Goal: Information Seeking & Learning: Find specific fact

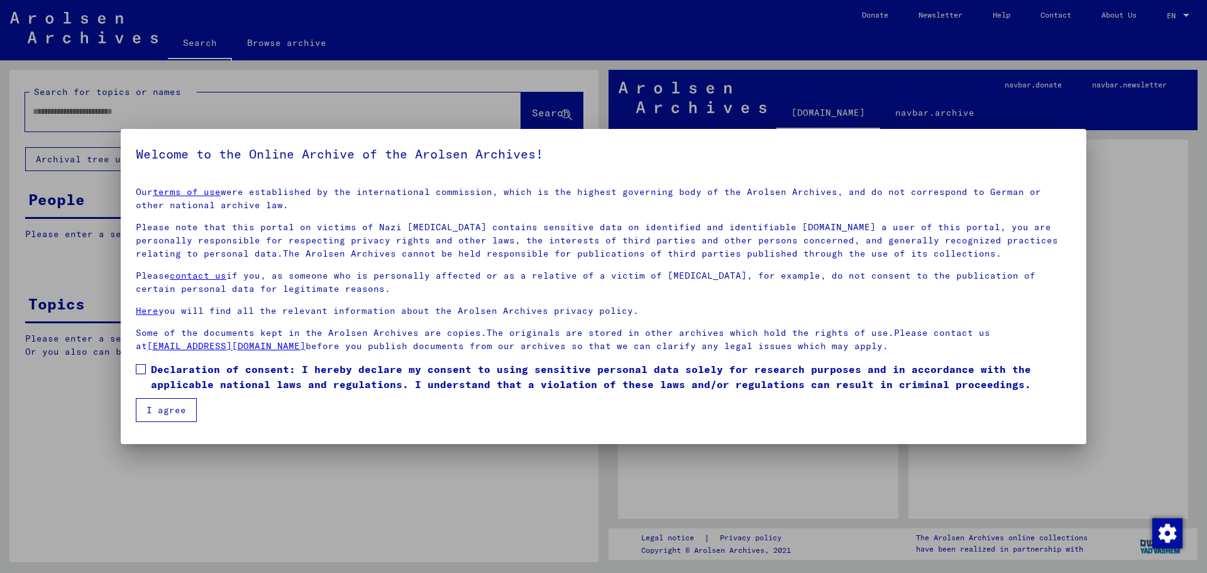
click at [138, 368] on span at bounding box center [141, 369] width 10 height 10
click at [148, 409] on button "I agree" at bounding box center [166, 410] width 61 height 24
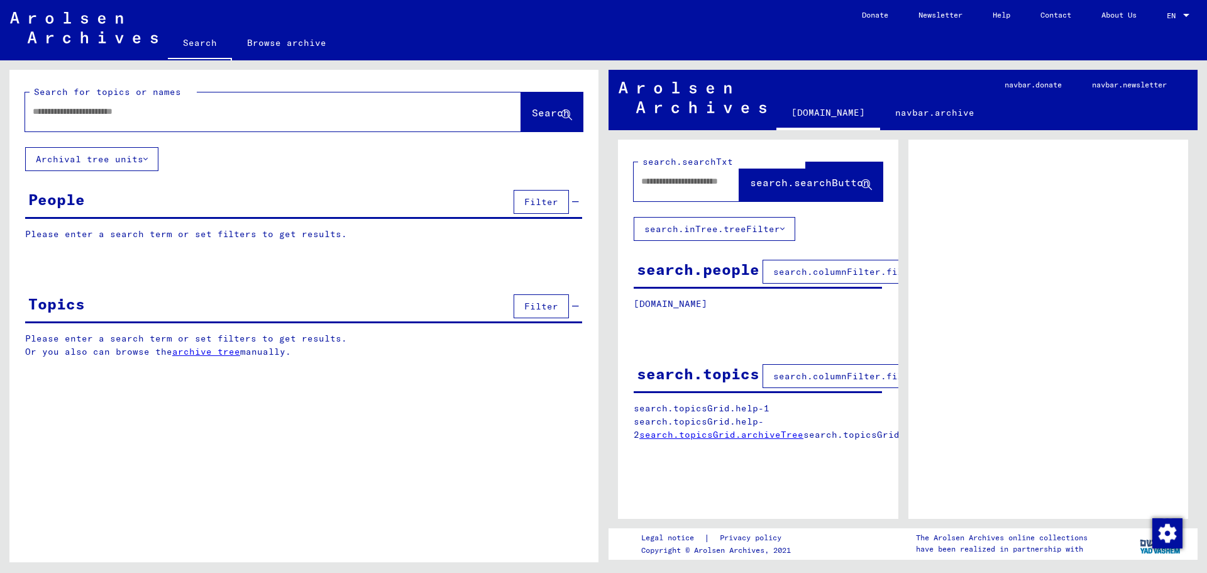
click at [65, 111] on input "text" at bounding box center [262, 111] width 458 height 13
type input "**********"
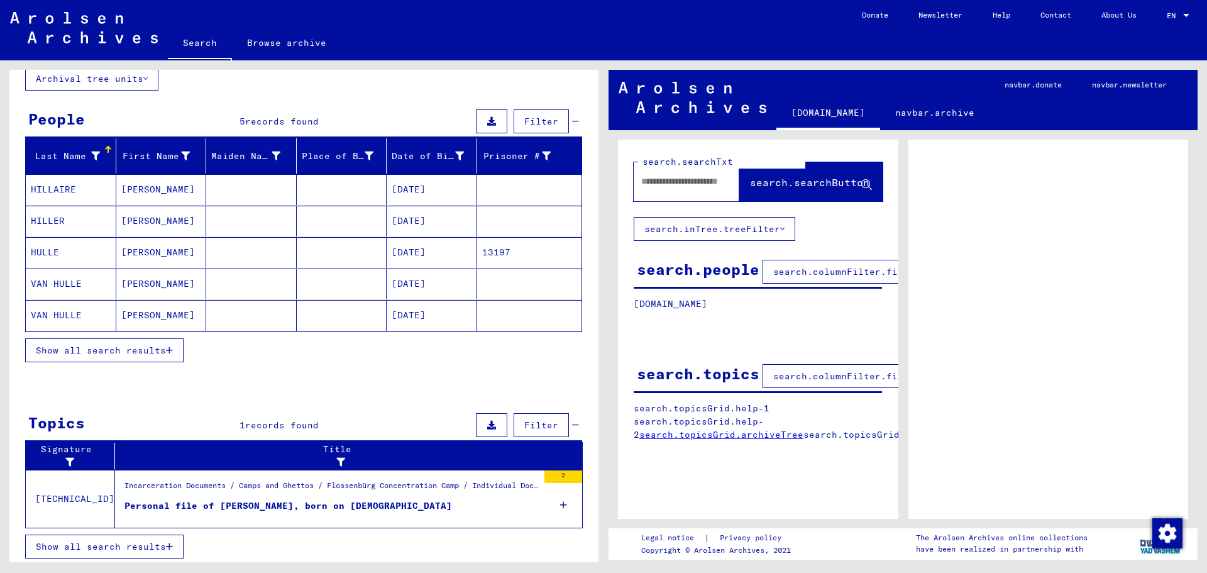
scroll to position [84, 0]
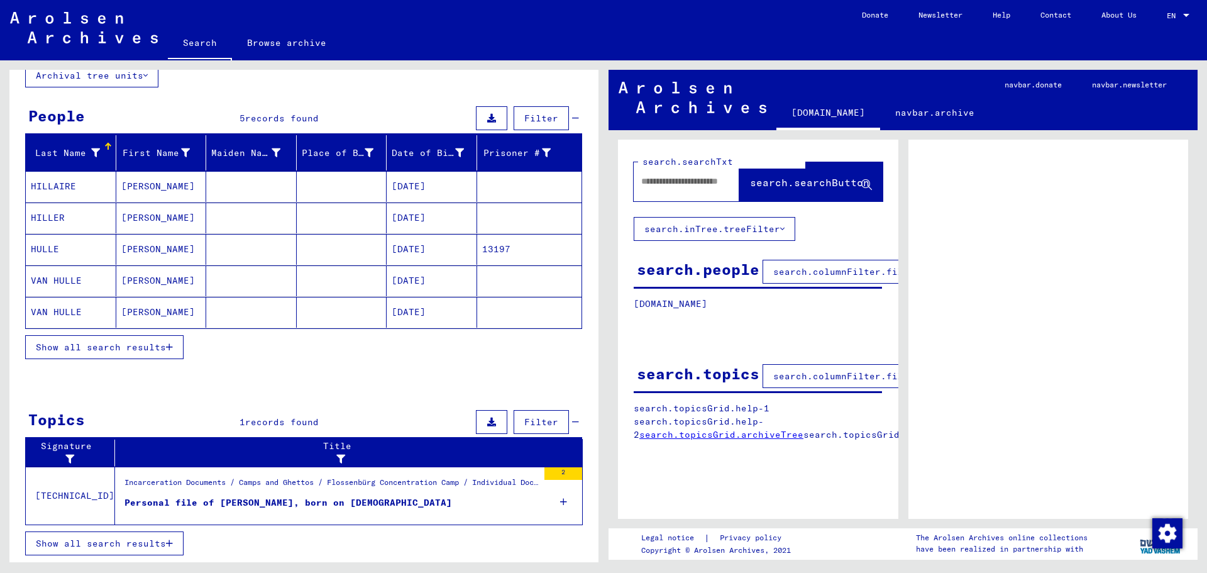
click at [560, 500] on icon at bounding box center [563, 502] width 7 height 44
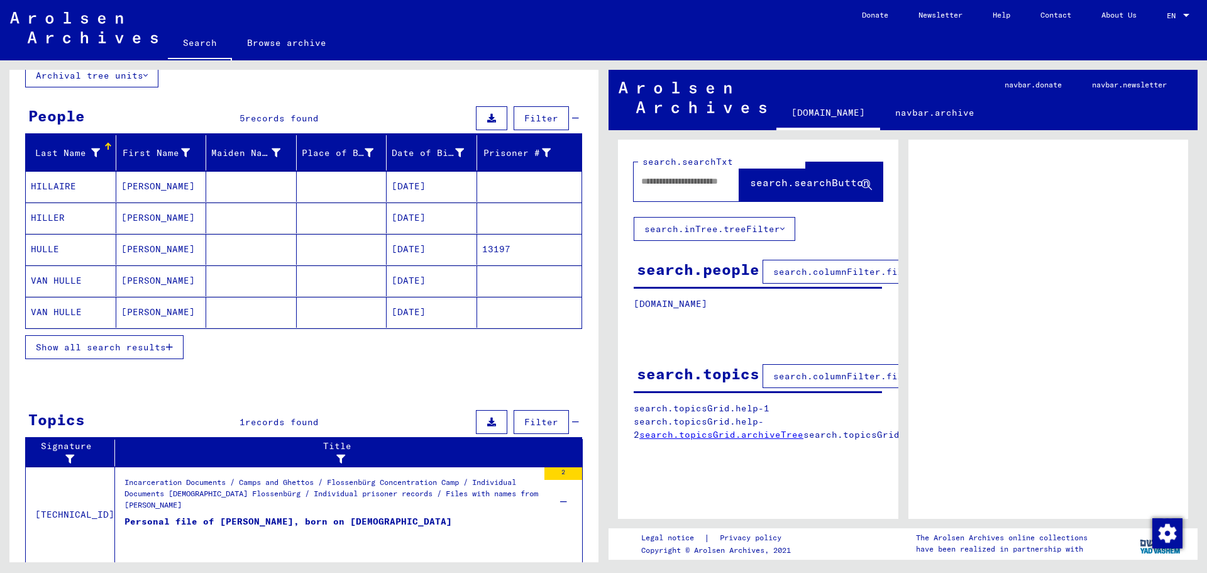
scroll to position [121, 0]
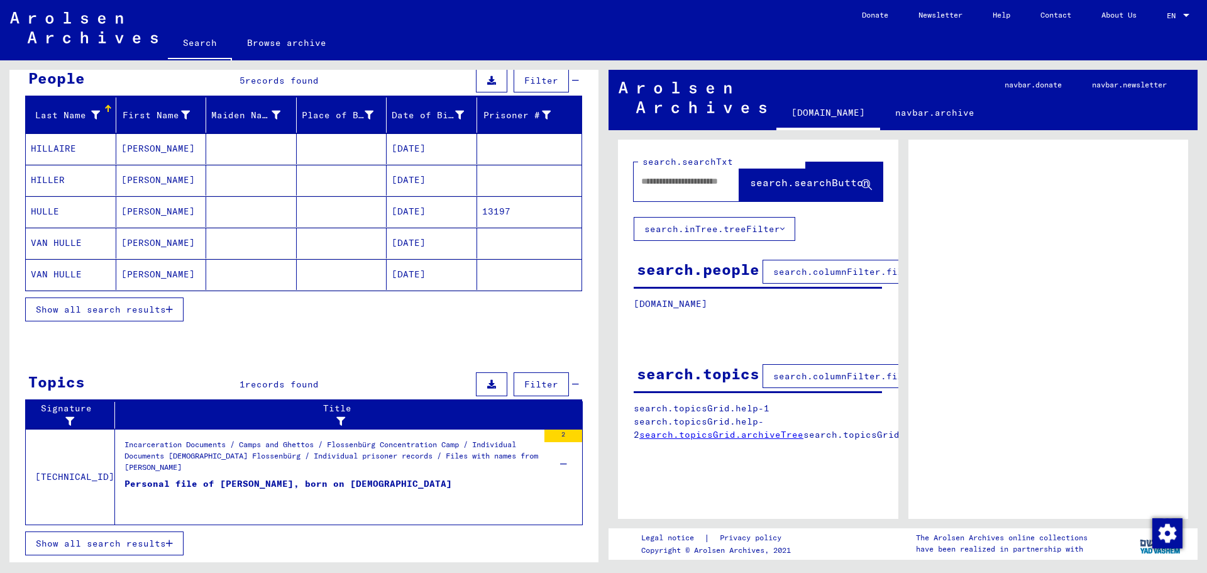
drag, startPoint x: 311, startPoint y: 483, endPoint x: 200, endPoint y: 481, distance: 110.6
click at [200, 481] on div "Personal file of [PERSON_NAME], born on [DEMOGRAPHIC_DATA]" at bounding box center [287, 496] width 327 height 38
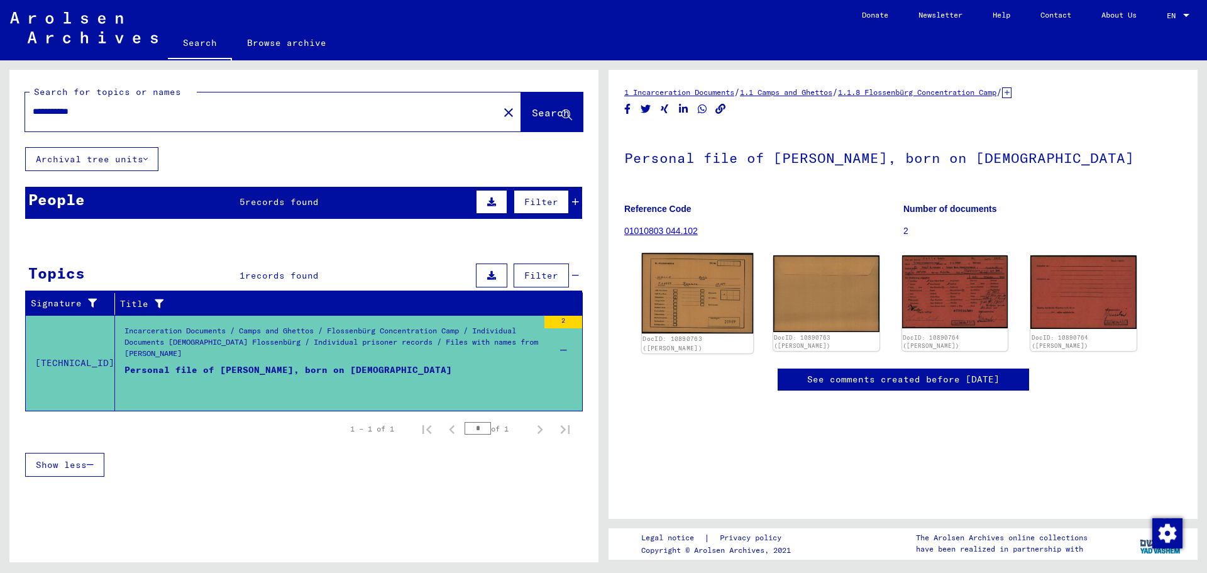
click at [715, 292] on img at bounding box center [697, 293] width 111 height 80
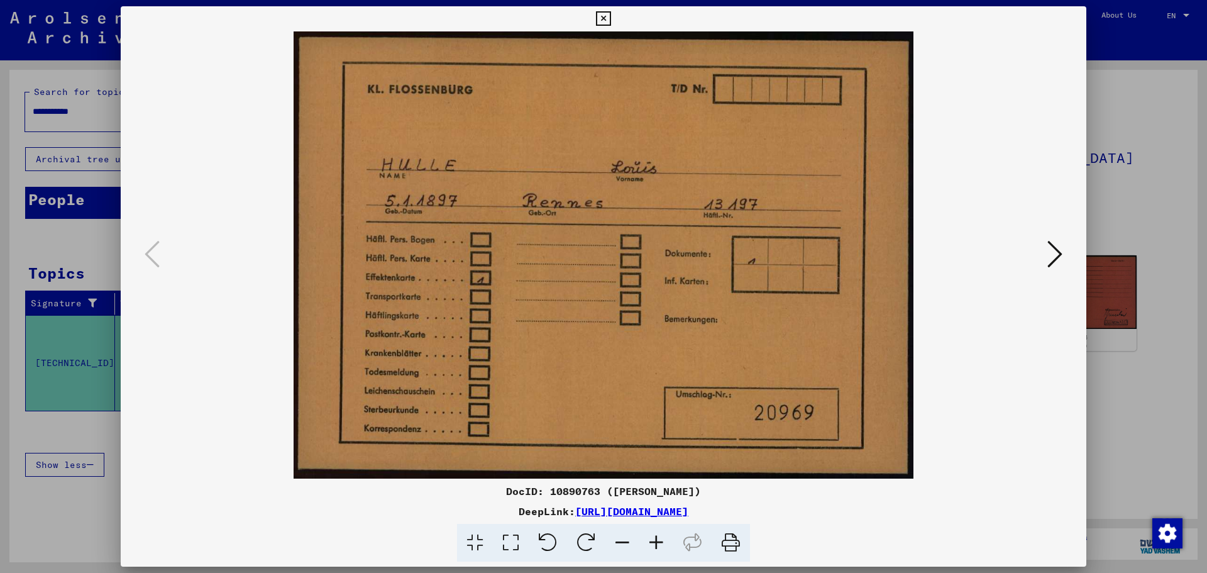
click at [600, 12] on icon at bounding box center [603, 18] width 14 height 15
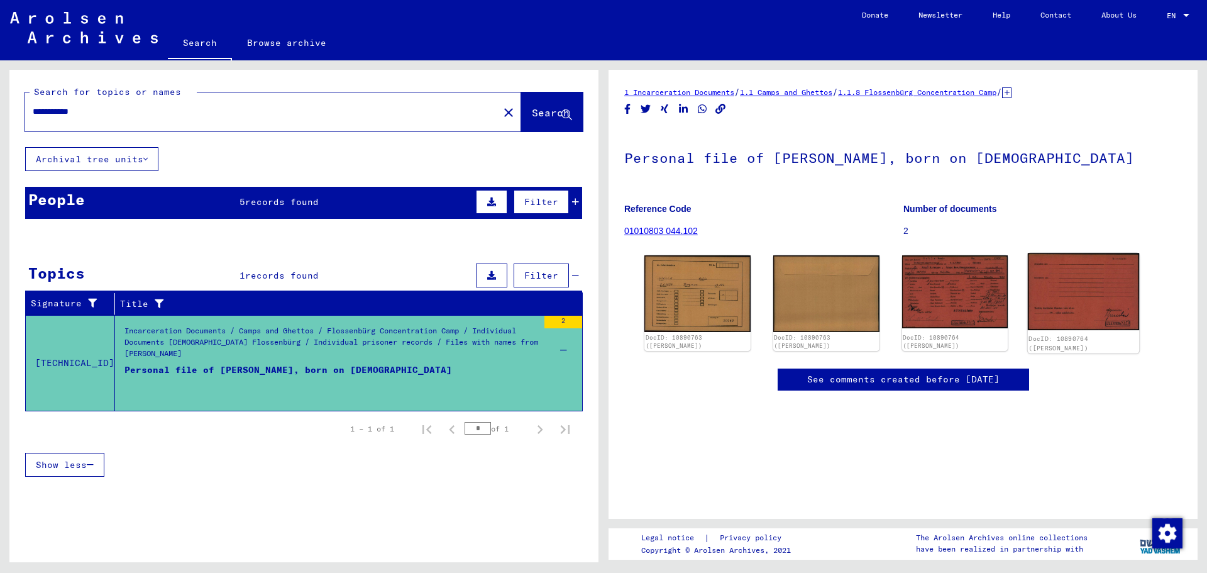
click at [1102, 288] on img at bounding box center [1083, 291] width 111 height 77
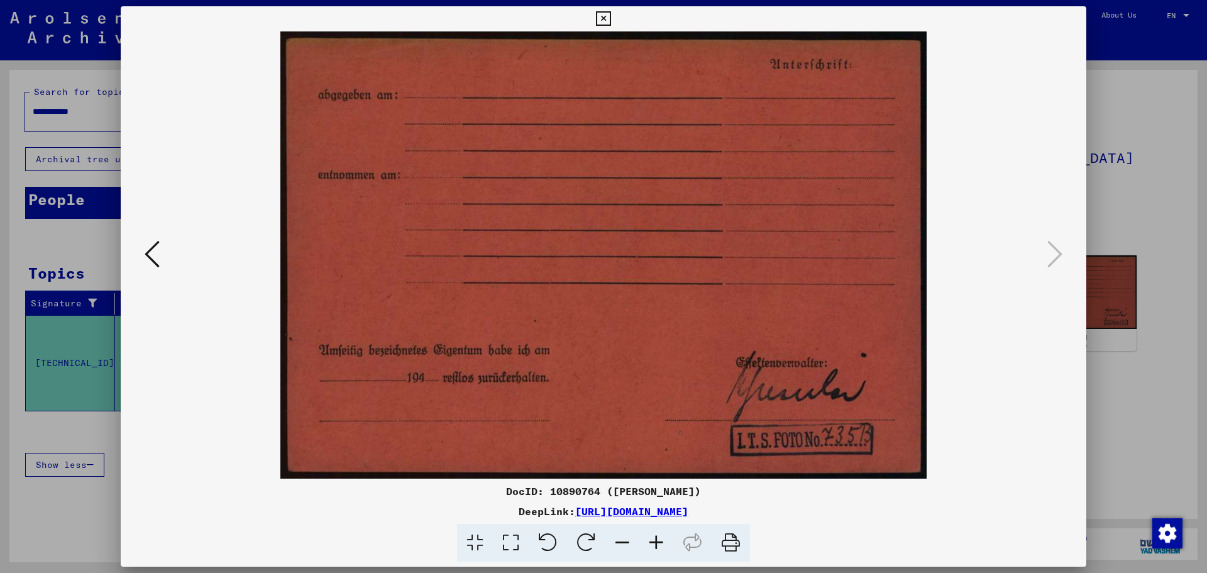
click at [601, 19] on icon at bounding box center [603, 18] width 14 height 15
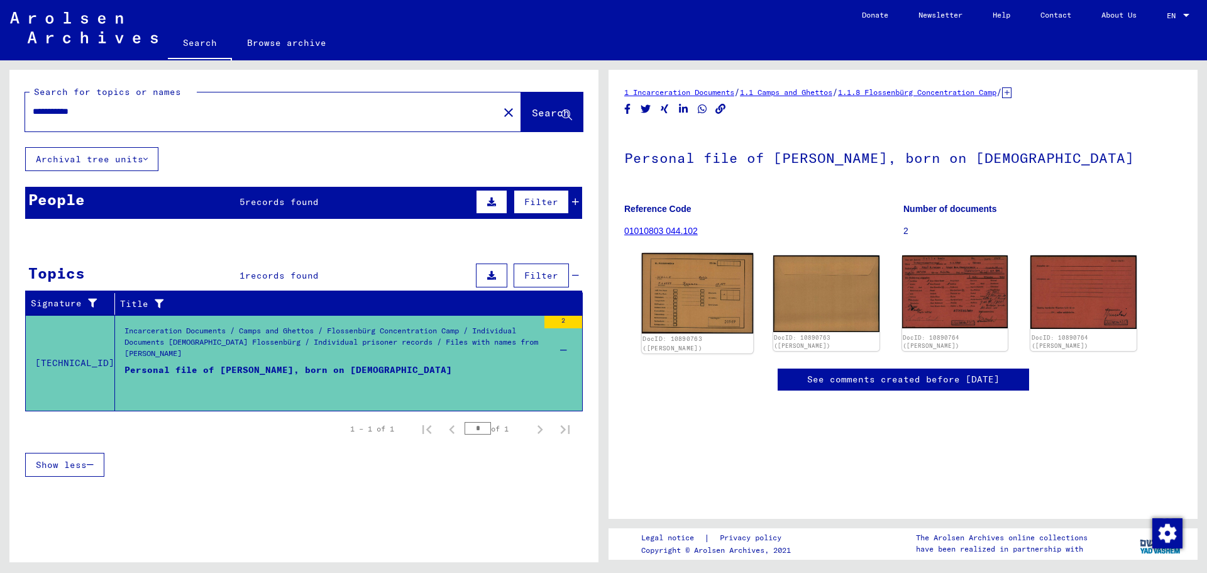
click at [689, 297] on img at bounding box center [697, 293] width 111 height 80
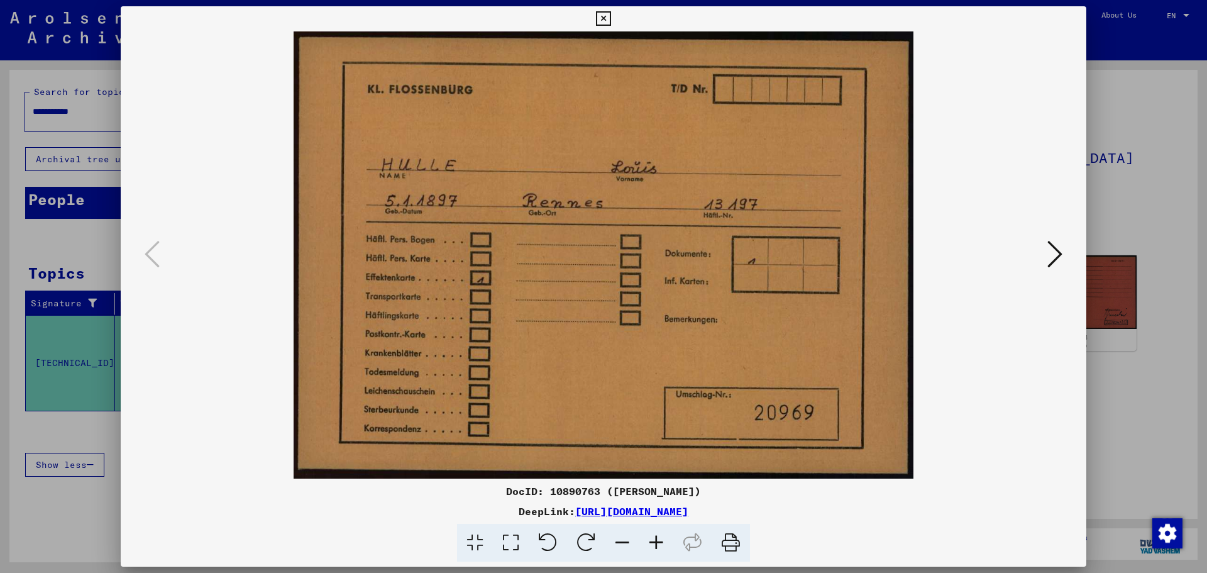
click at [1052, 255] on icon at bounding box center [1054, 254] width 15 height 30
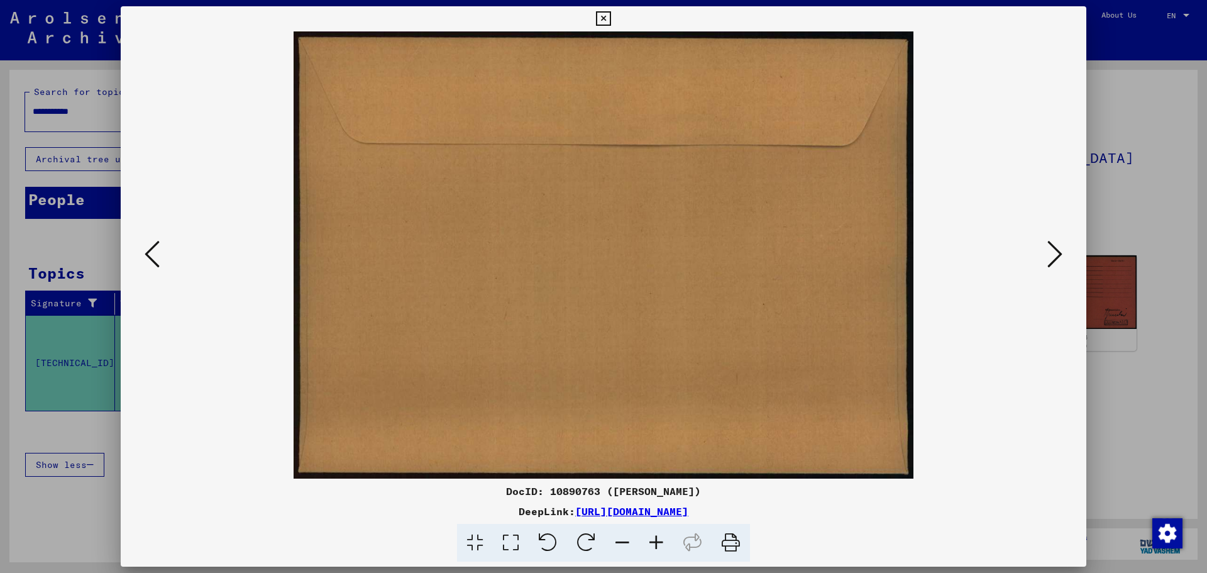
click at [1052, 255] on icon at bounding box center [1054, 254] width 15 height 30
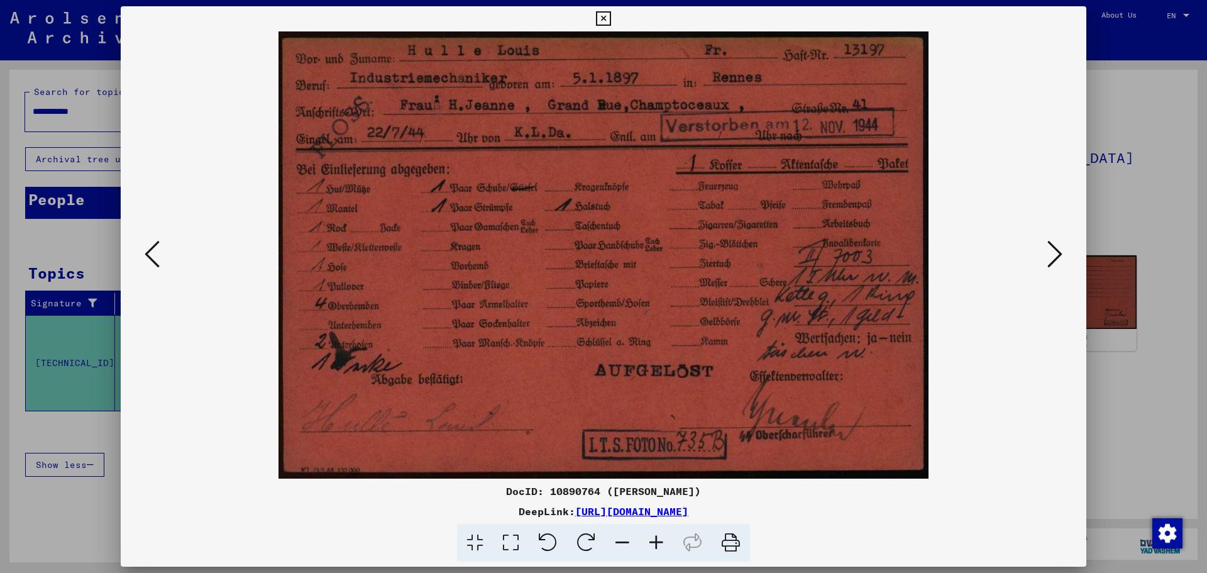
click at [1050, 256] on icon at bounding box center [1054, 254] width 15 height 30
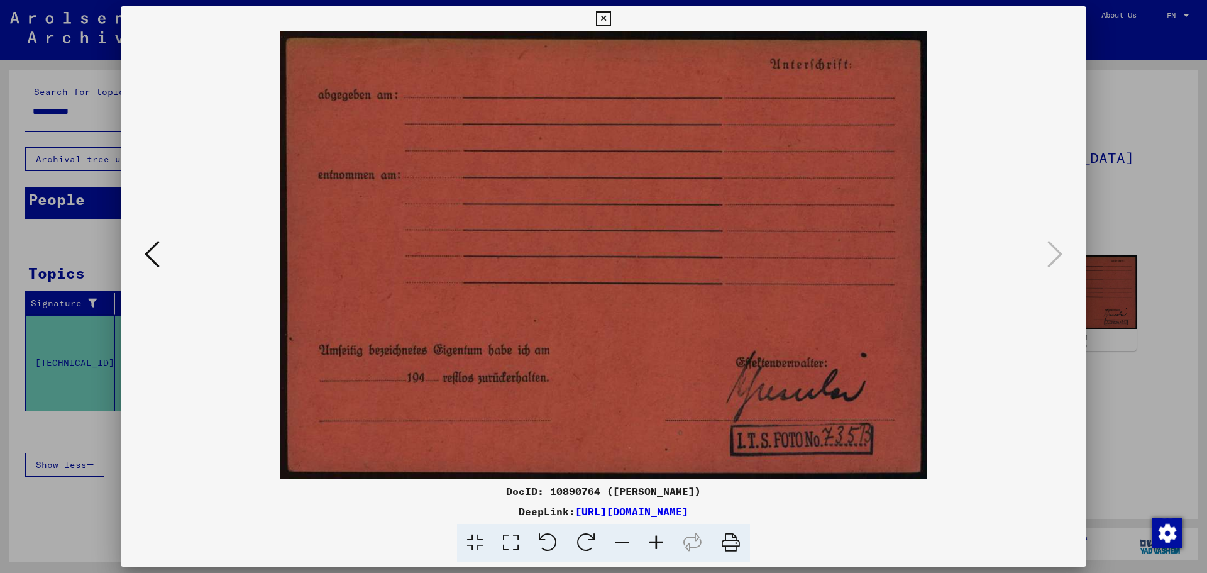
click at [154, 260] on icon at bounding box center [152, 254] width 15 height 30
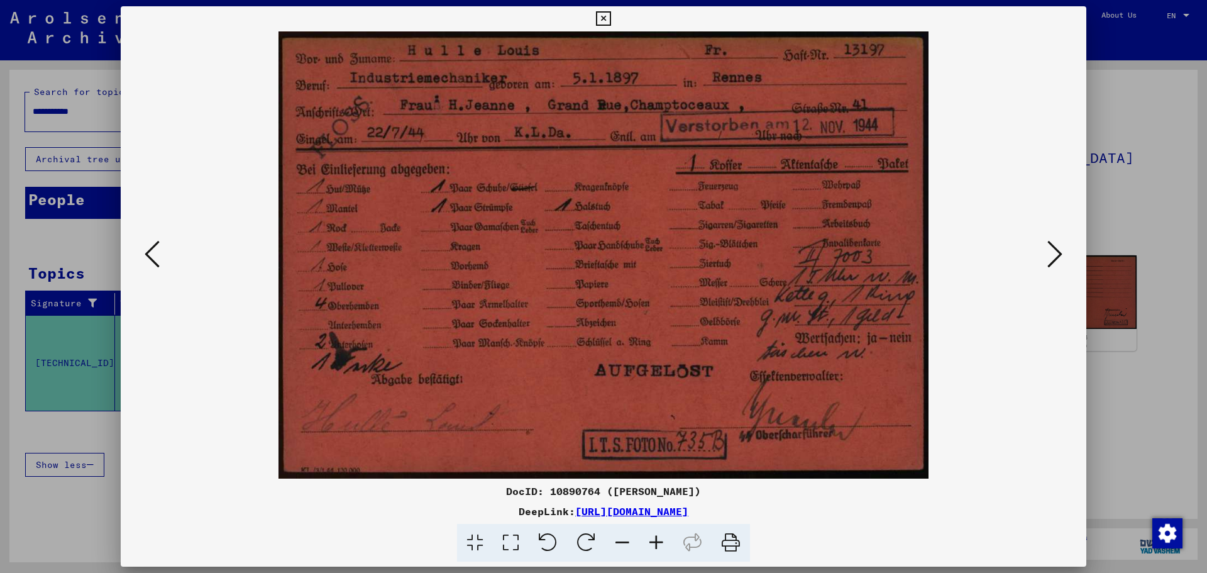
click at [1056, 261] on icon at bounding box center [1054, 254] width 15 height 30
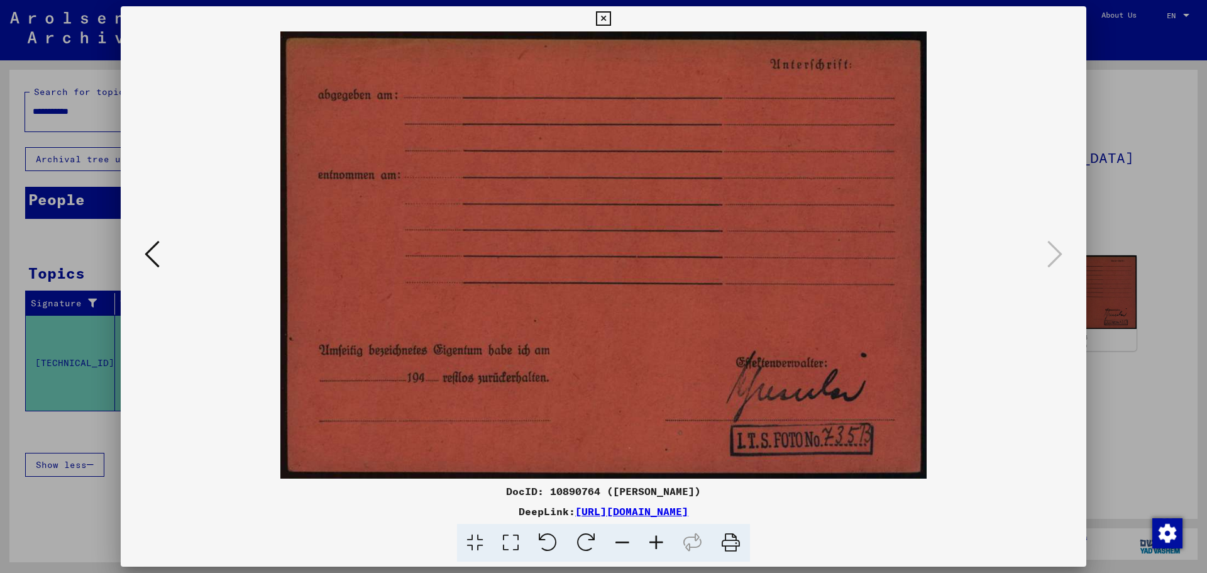
click at [151, 255] on icon at bounding box center [152, 254] width 15 height 30
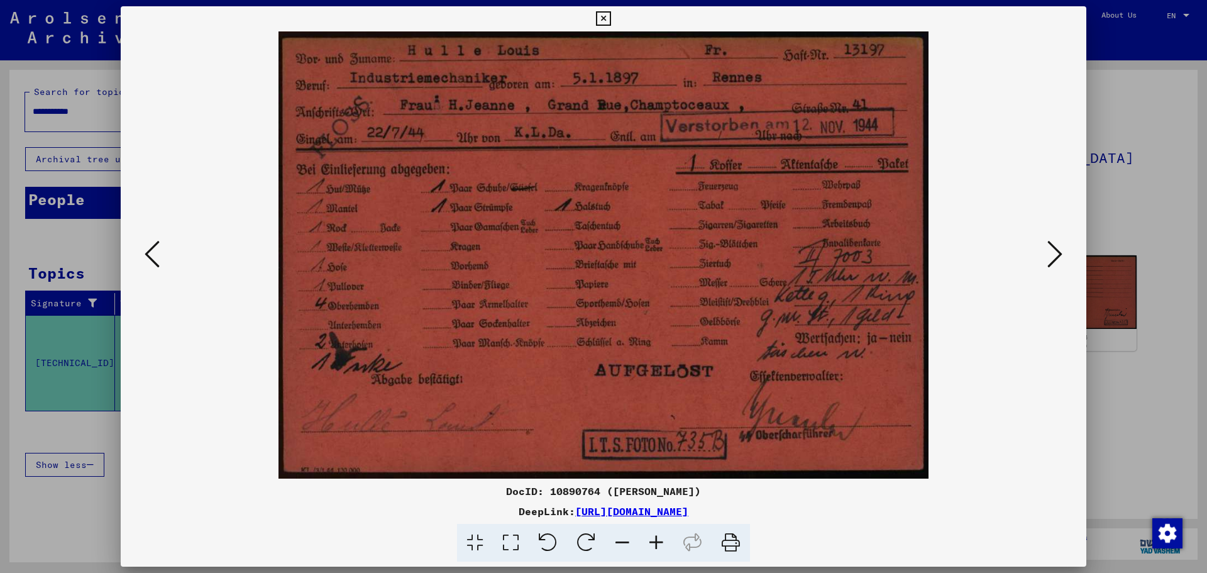
click at [598, 19] on icon at bounding box center [603, 18] width 14 height 15
